Goal: Understand process/instructions

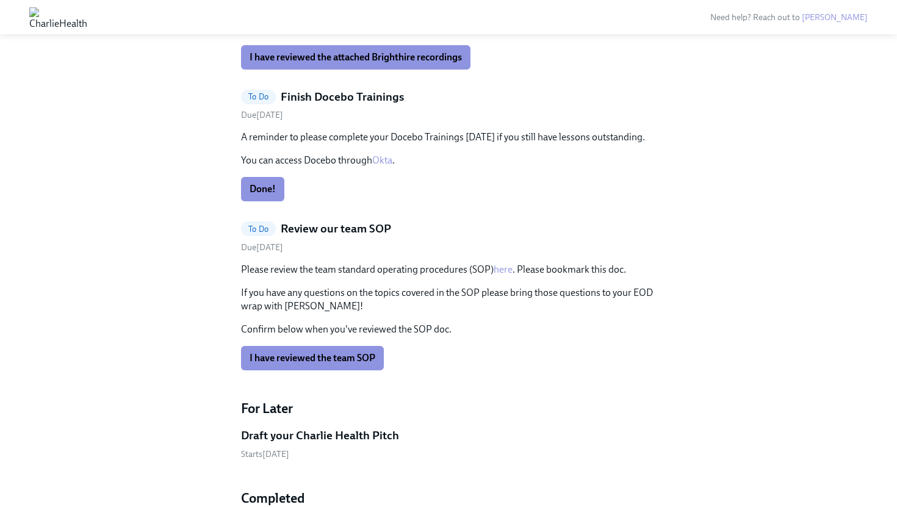
scroll to position [1176, 0]
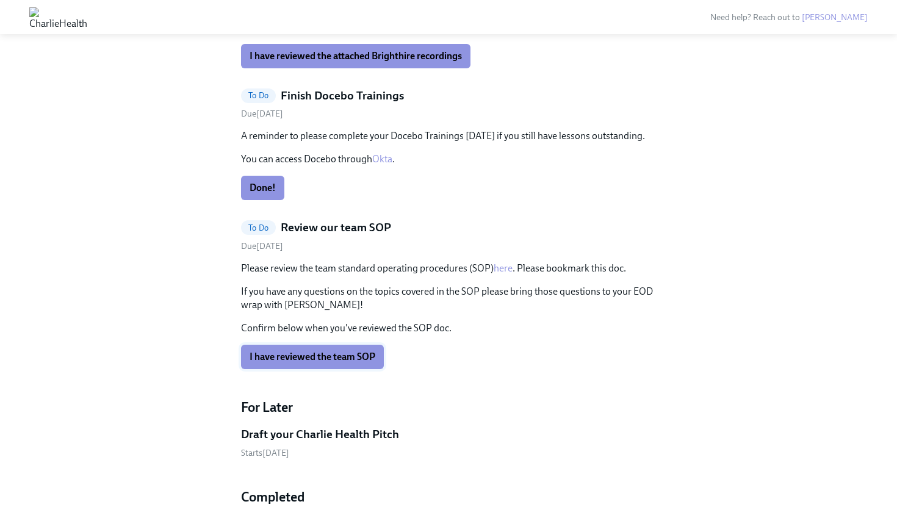
click at [331, 355] on span "I have reviewed the team SOP" at bounding box center [313, 357] width 126 height 12
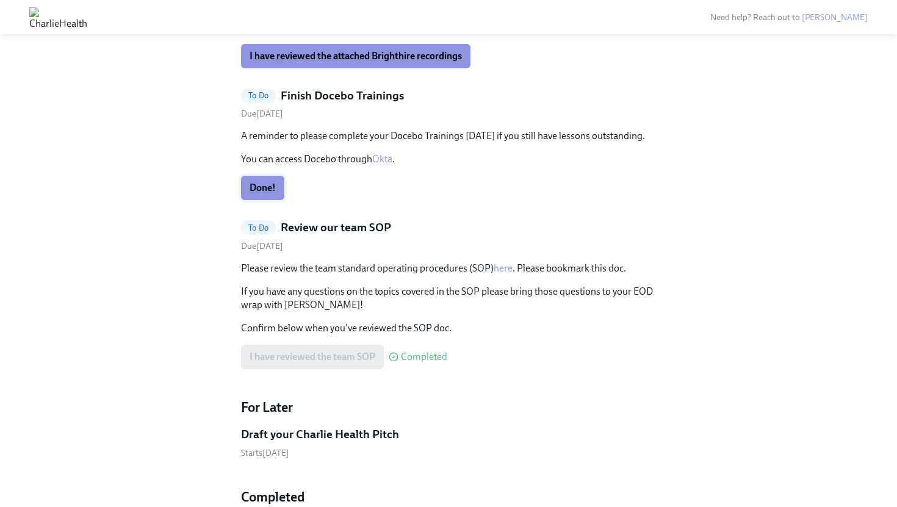
click at [273, 186] on span "Done!" at bounding box center [263, 188] width 26 height 12
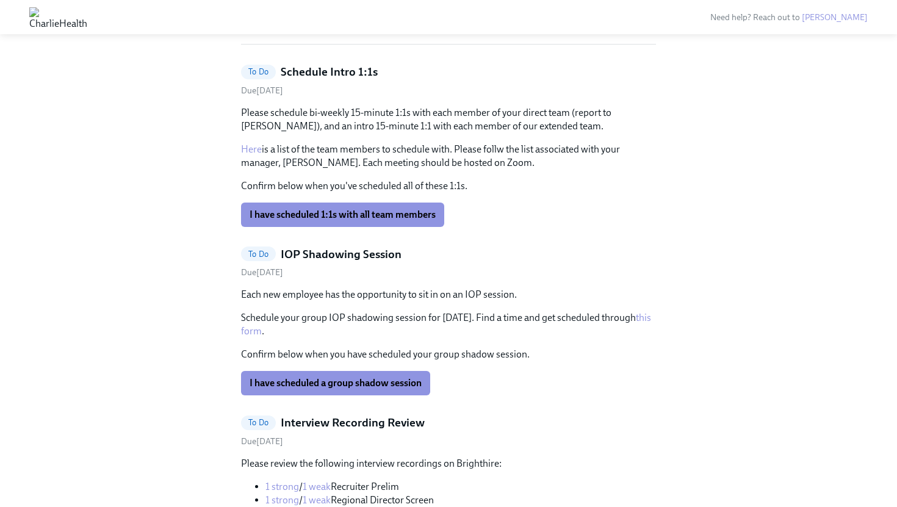
scroll to position [607, 0]
click at [255, 149] on link "Here" at bounding box center [251, 149] width 21 height 12
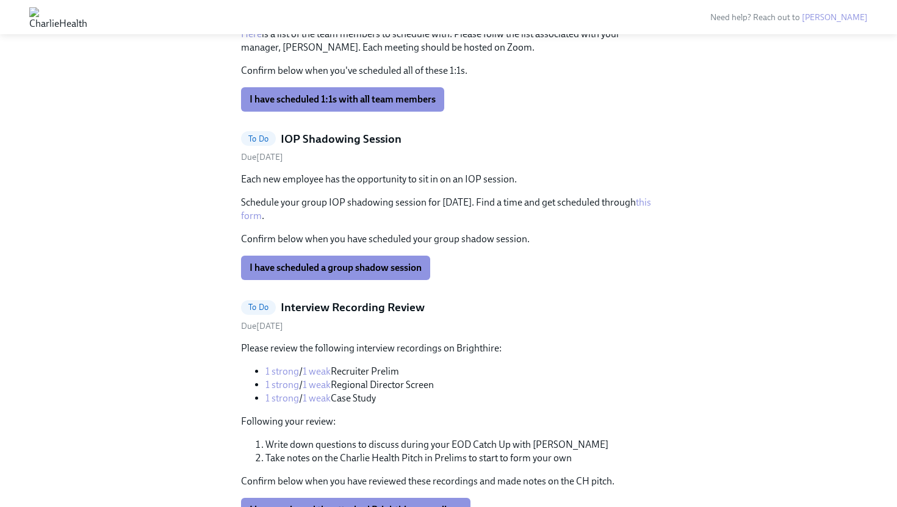
scroll to position [722, 0]
click at [344, 136] on h5 "IOP Shadowing Session" at bounding box center [341, 139] width 121 height 16
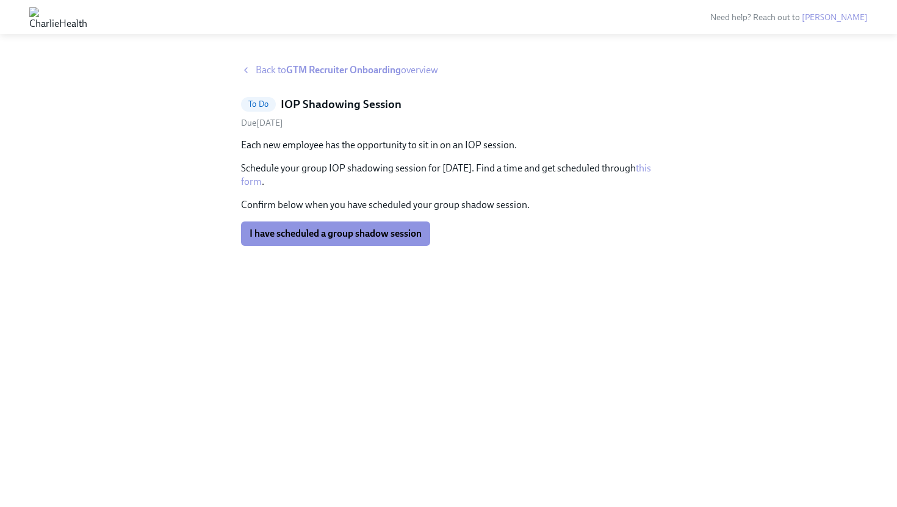
click at [327, 68] on strong "GTM Recruiter Onboarding" at bounding box center [343, 70] width 115 height 12
